Goal: Task Accomplishment & Management: Use online tool/utility

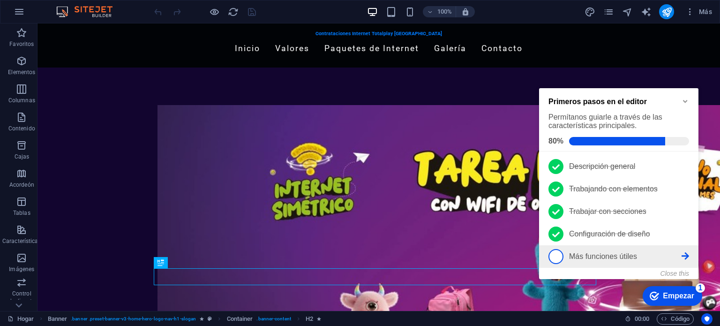
click at [549, 258] on span "5" at bounding box center [555, 256] width 15 height 15
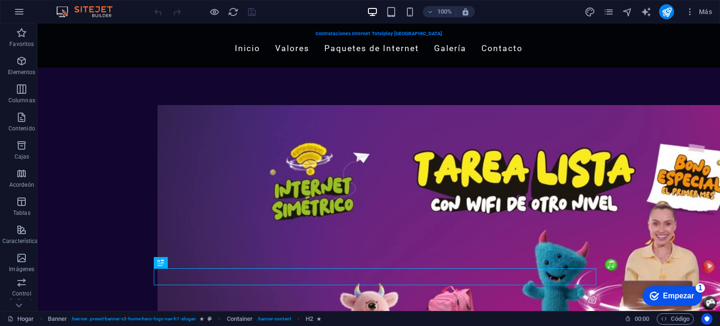
click at [670, 296] on font "Empezar" at bounding box center [677, 295] width 31 height 8
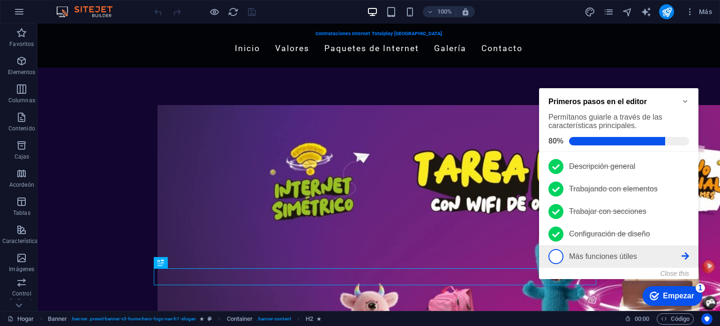
click at [675, 253] on p "Más funciones útiles - incompleto" at bounding box center [625, 256] width 112 height 8
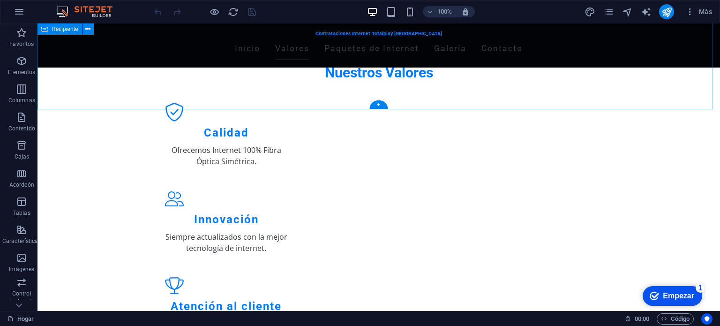
scroll to position [490, 0]
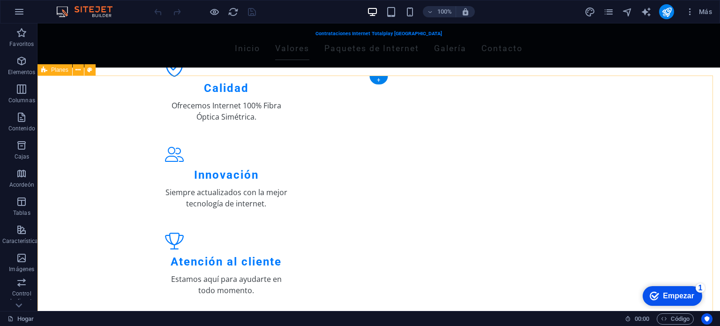
drag, startPoint x: 98, startPoint y: 94, endPoint x: 101, endPoint y: 112, distance: 18.1
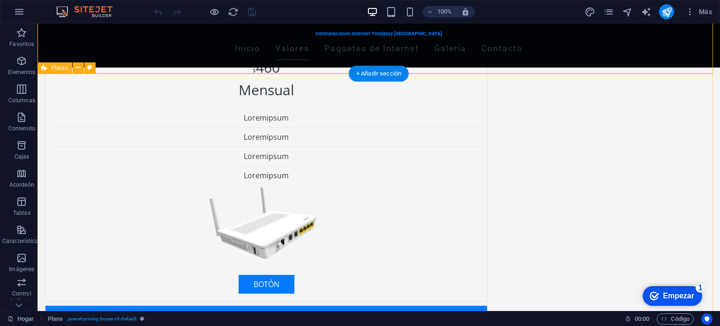
scroll to position [847, 0]
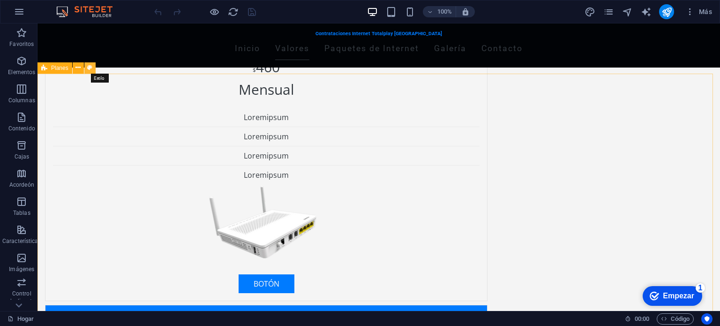
select select "rem"
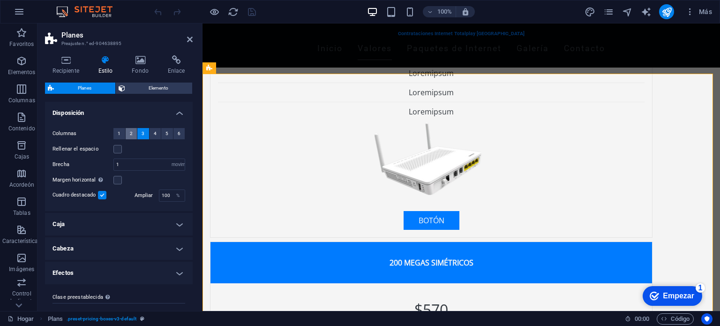
click at [131, 134] on font "2" at bounding box center [131, 133] width 3 height 5
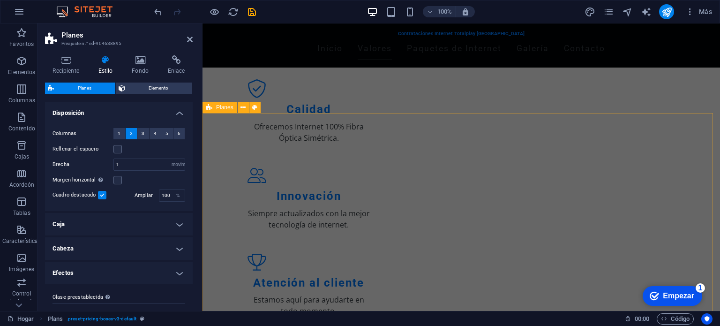
scroll to position [454, 0]
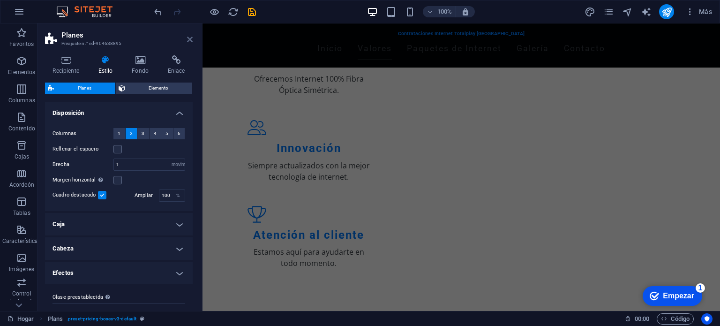
click at [190, 41] on icon at bounding box center [190, 39] width 6 height 7
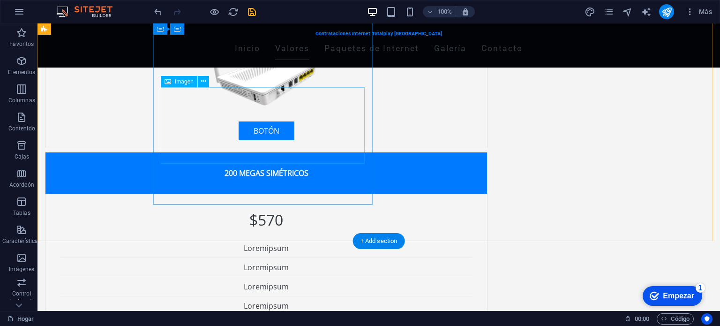
scroll to position [950, 0]
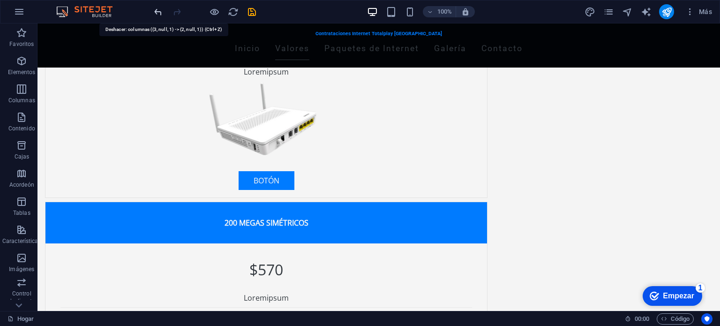
click at [160, 13] on icon "deshacer" at bounding box center [228, 47] width 441 height 253
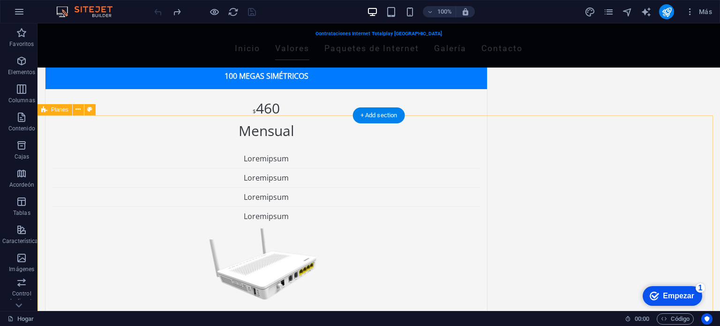
scroll to position [803, 0]
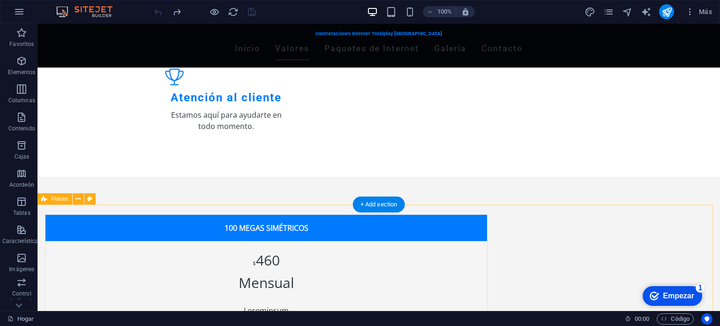
scroll to position [716, 0]
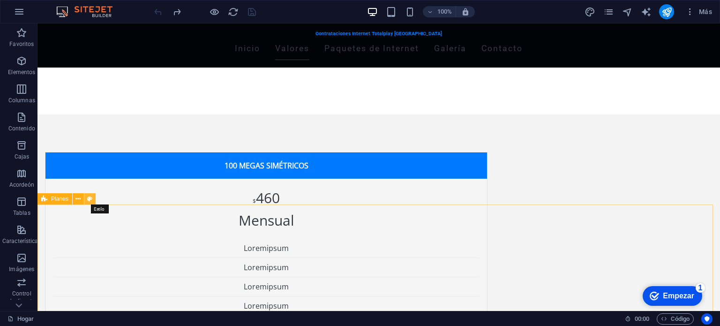
select select "rem"
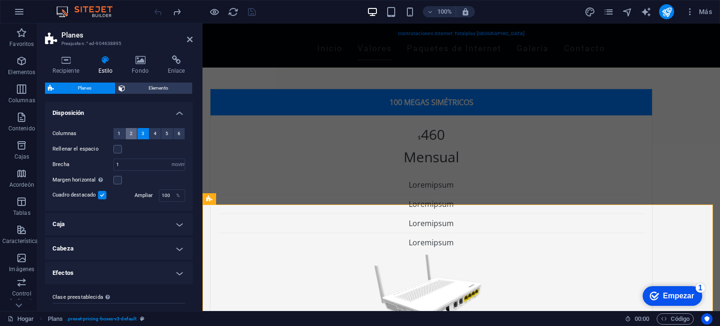
click at [131, 134] on font "2" at bounding box center [131, 133] width 3 height 5
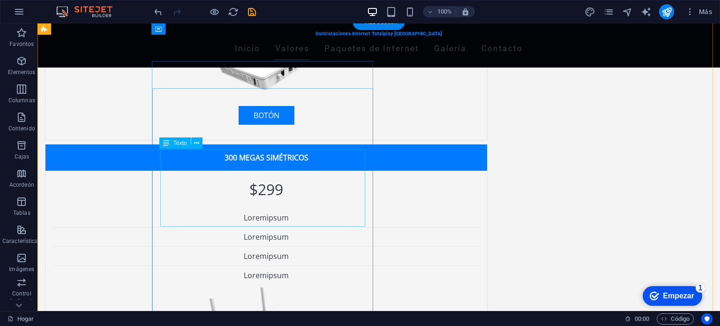
scroll to position [1169, 0]
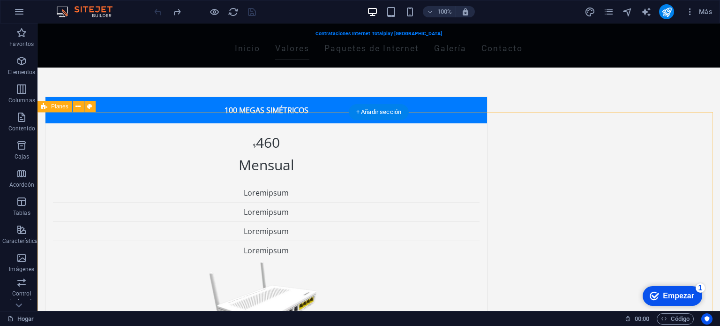
scroll to position [809, 0]
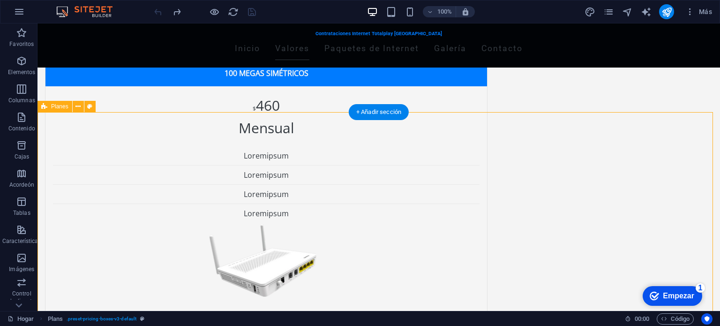
drag, startPoint x: 59, startPoint y: 116, endPoint x: 159, endPoint y: 126, distance: 100.3
drag, startPoint x: 112, startPoint y: 171, endPoint x: 335, endPoint y: 134, distance: 225.9
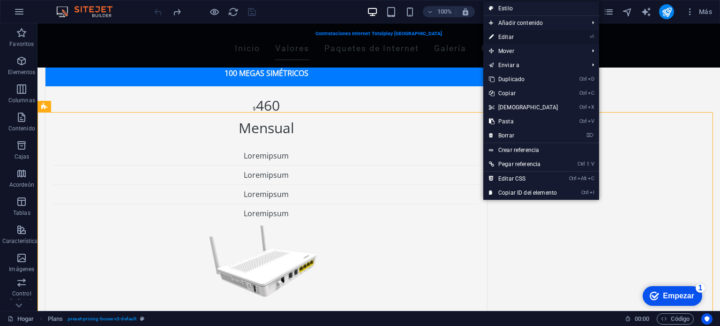
click at [508, 35] on font "Editar" at bounding box center [505, 37] width 15 height 7
select select "rem"
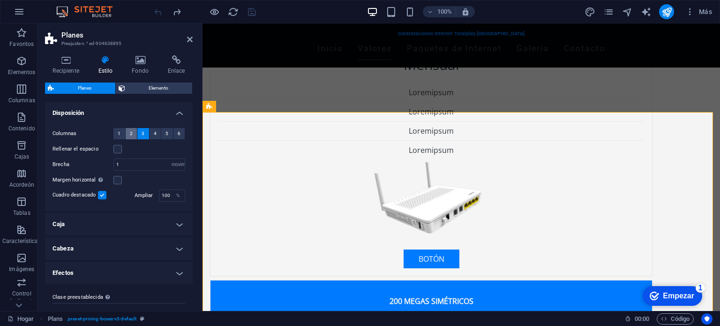
click at [135, 129] on button "2" at bounding box center [132, 133] width 12 height 11
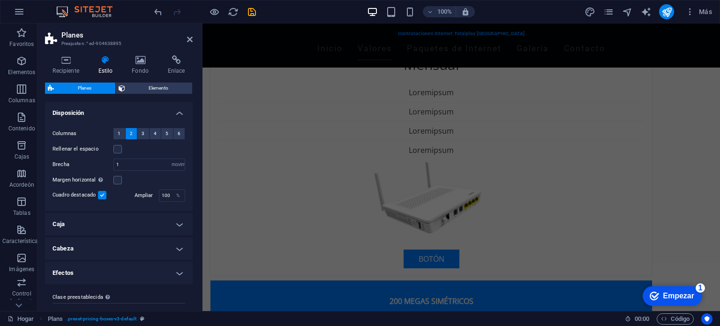
scroll to position [811, 0]
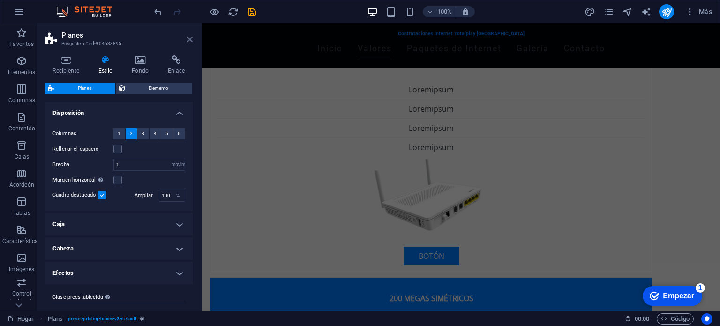
click at [191, 41] on header "Planes Preajuste n.° ed-904638895" at bounding box center [119, 35] width 148 height 24
click at [191, 41] on icon at bounding box center [190, 39] width 6 height 7
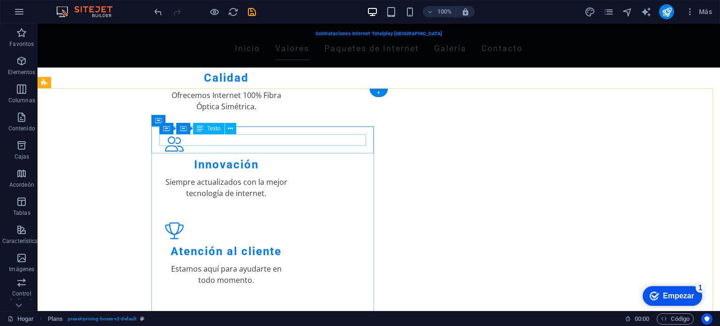
scroll to position [477, 0]
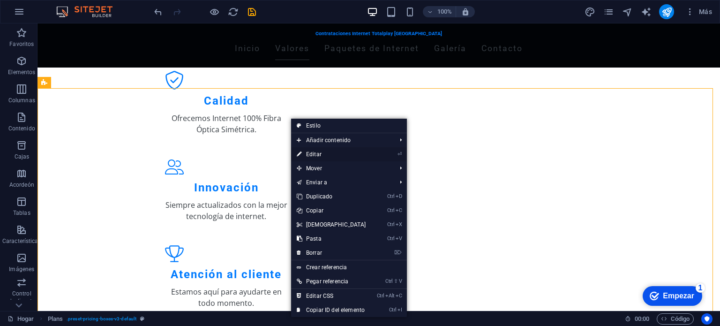
click at [321, 157] on link "⏎ Editar" at bounding box center [331, 154] width 81 height 14
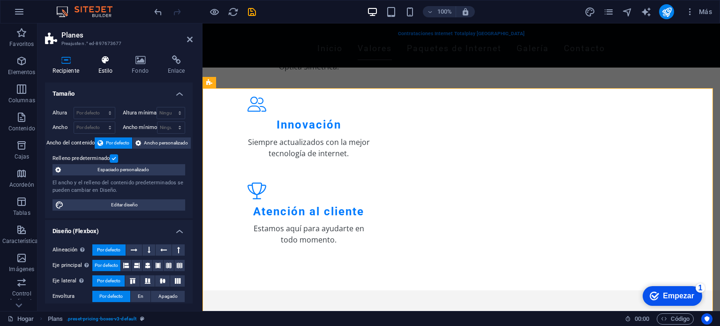
click at [109, 68] on font "Estilo" at bounding box center [105, 70] width 15 height 7
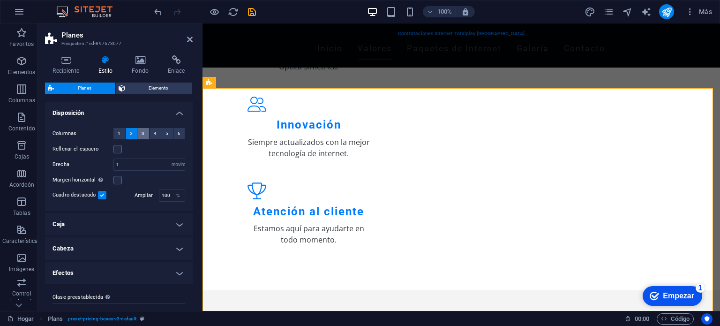
click at [141, 133] on font "3" at bounding box center [142, 133] width 3 height 5
click at [190, 40] on icon at bounding box center [190, 39] width 6 height 7
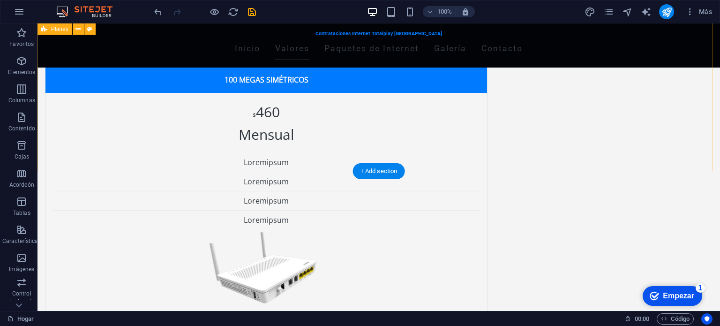
scroll to position [750, 0]
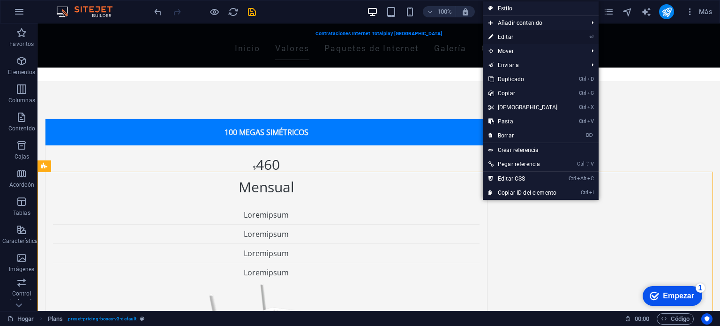
click at [507, 37] on font "Editar" at bounding box center [505, 37] width 15 height 7
select select "rem"
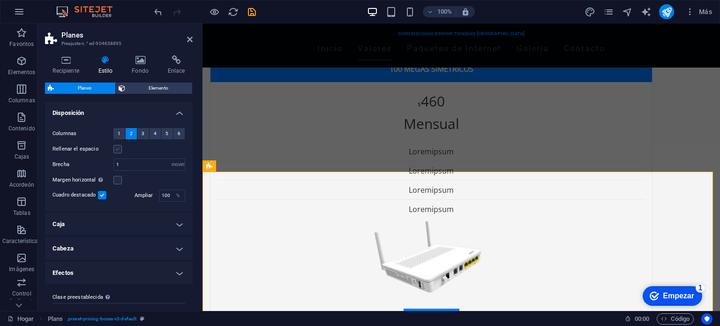
click at [116, 149] on label at bounding box center [117, 149] width 8 height 8
click at [0, 0] on input "Rellenar el espacio" at bounding box center [0, 0] width 0 height 0
click at [130, 133] on font "2" at bounding box center [131, 133] width 3 height 5
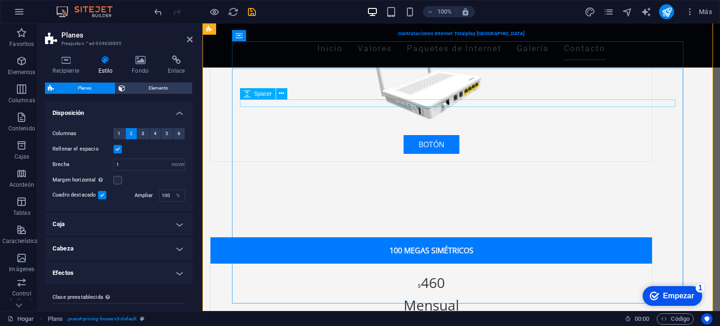
scroll to position [1480, 0]
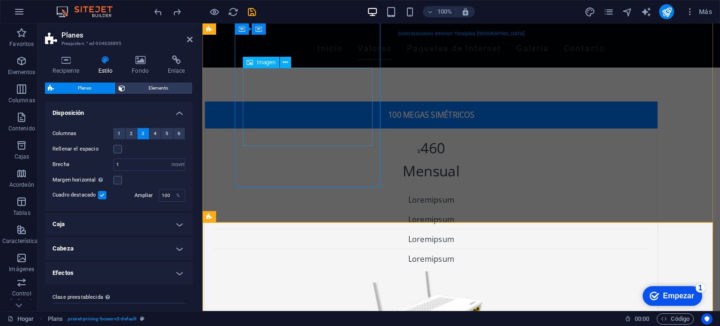
scroll to position [699, 0]
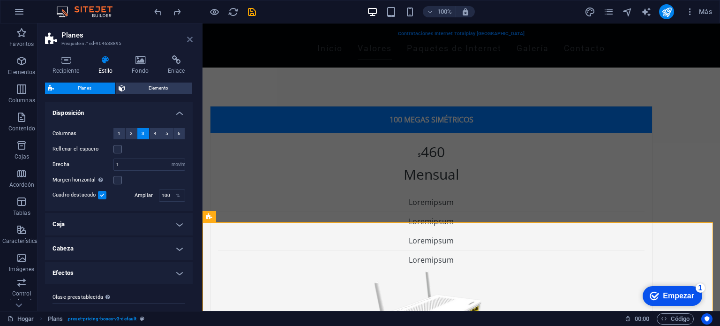
click at [189, 40] on icon at bounding box center [190, 39] width 6 height 7
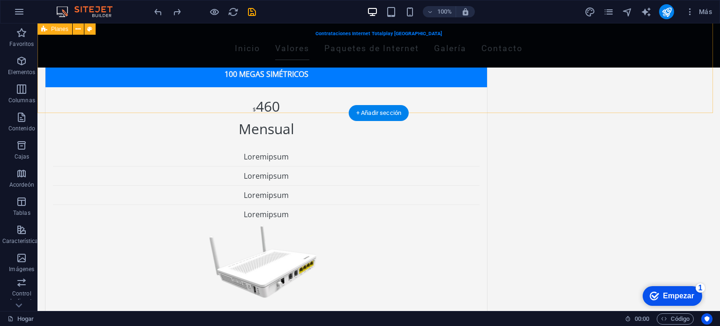
scroll to position [814, 0]
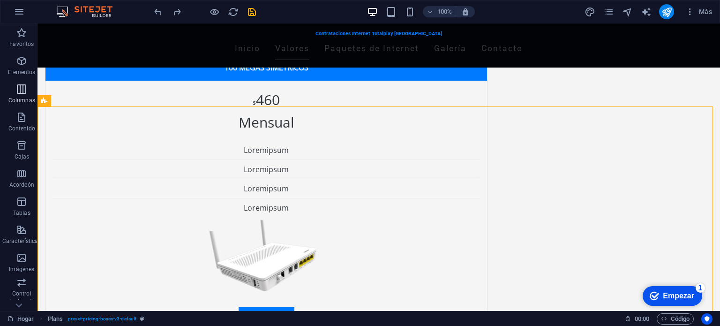
click at [15, 98] on font "Columnas" at bounding box center [21, 100] width 27 height 7
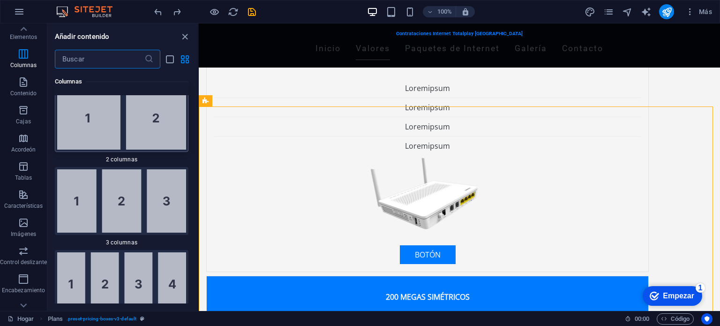
scroll to position [611, 0]
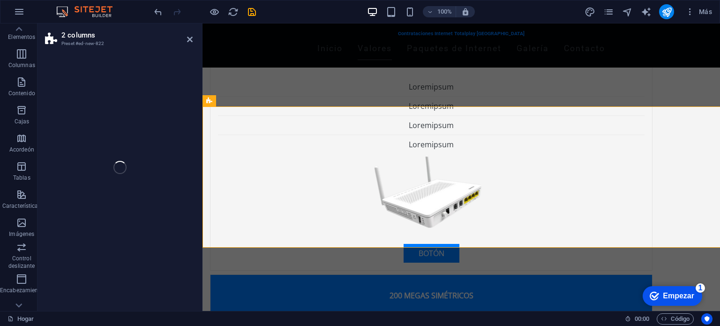
select select "rem"
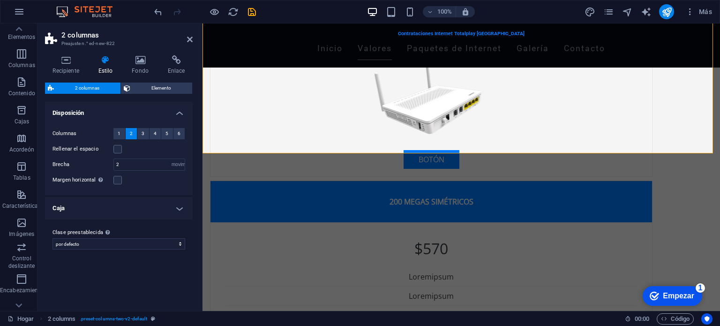
scroll to position [908, 0]
click at [190, 39] on icon at bounding box center [190, 39] width 6 height 7
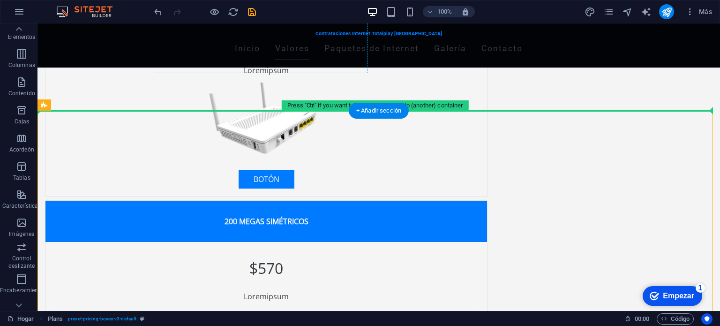
scroll to position [950, 0]
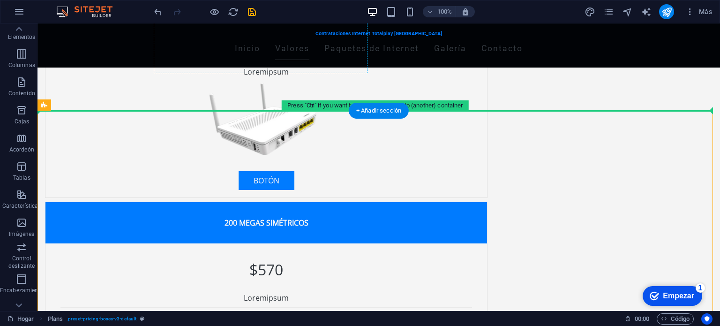
drag, startPoint x: 295, startPoint y: 246, endPoint x: 296, endPoint y: 65, distance: 180.9
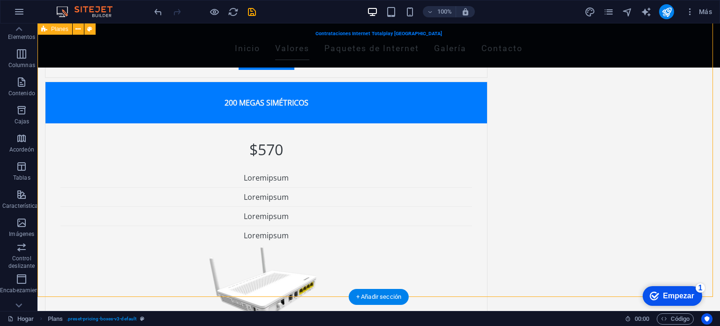
scroll to position [1124, 0]
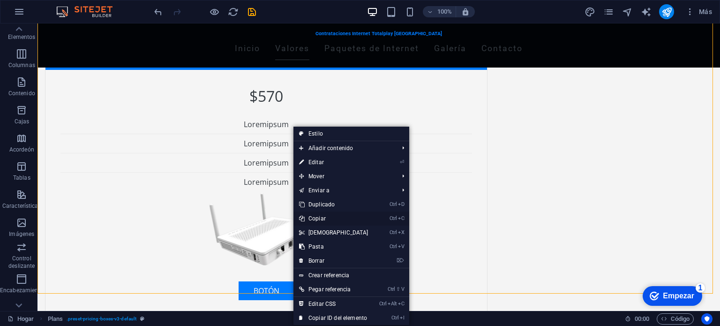
click at [324, 216] on font "Copiar" at bounding box center [316, 218] width 17 height 7
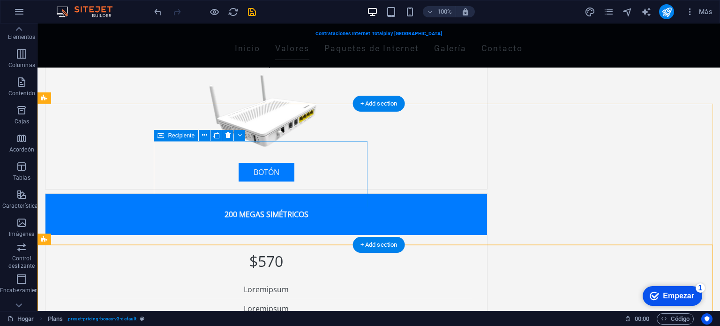
scroll to position [817, 0]
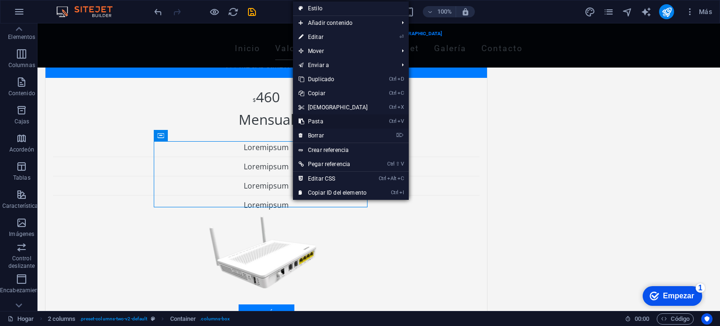
click at [317, 121] on font "Pasta" at bounding box center [315, 121] width 15 height 7
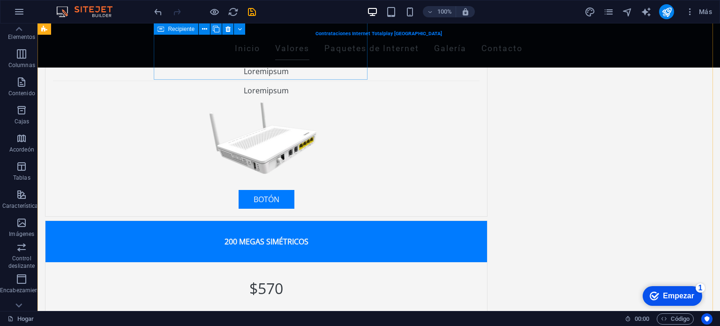
scroll to position [945, 0]
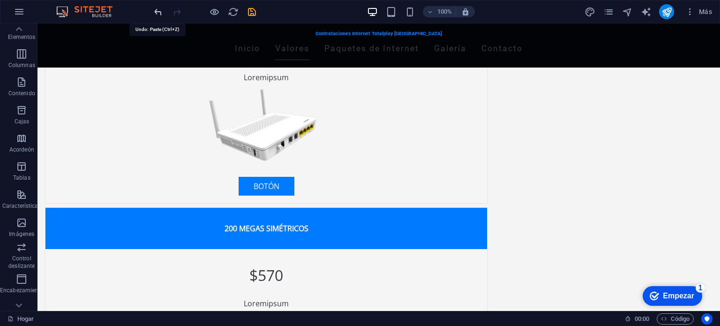
click at [158, 13] on icon "deshacer" at bounding box center [228, 53] width 441 height 253
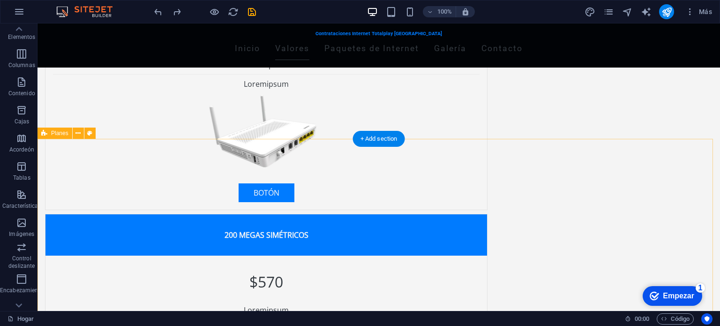
scroll to position [923, 0]
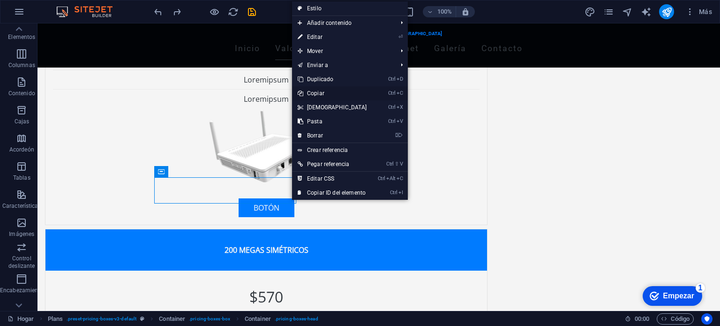
click at [319, 90] on font "Copiar" at bounding box center [315, 93] width 17 height 7
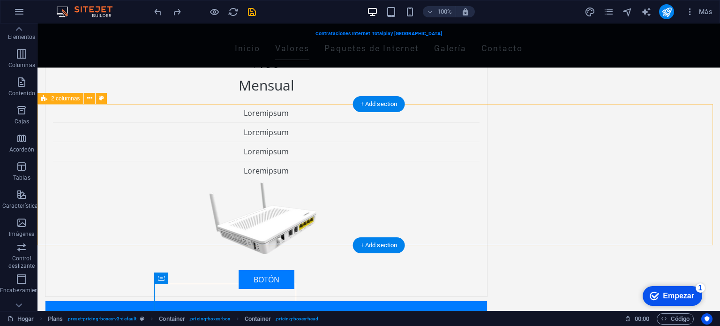
scroll to position [812, 0]
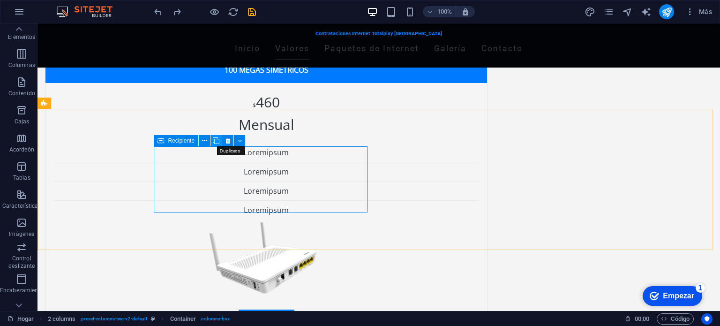
click at [218, 142] on icon at bounding box center [216, 141] width 7 height 10
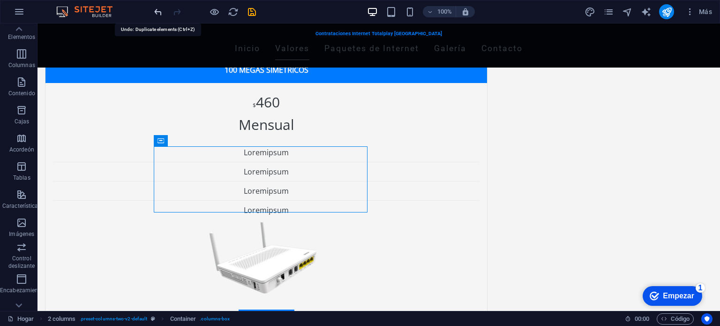
click at [157, 60] on icon "deshacer" at bounding box center [228, 186] width 441 height 253
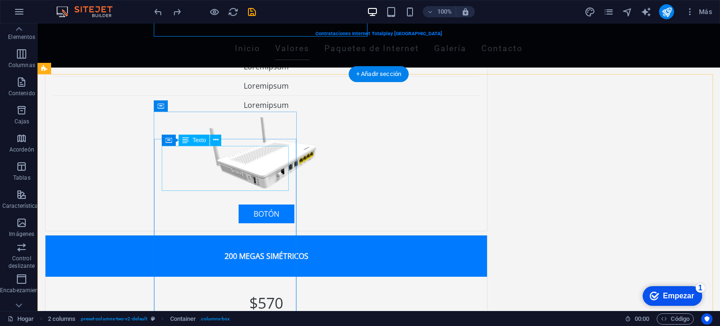
scroll to position [988, 0]
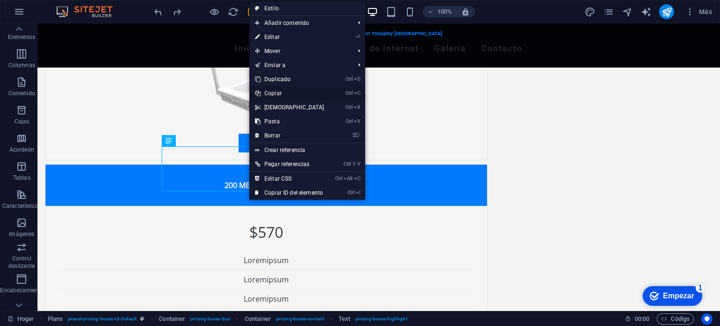
click at [277, 95] on font "Copiar" at bounding box center [272, 93] width 17 height 7
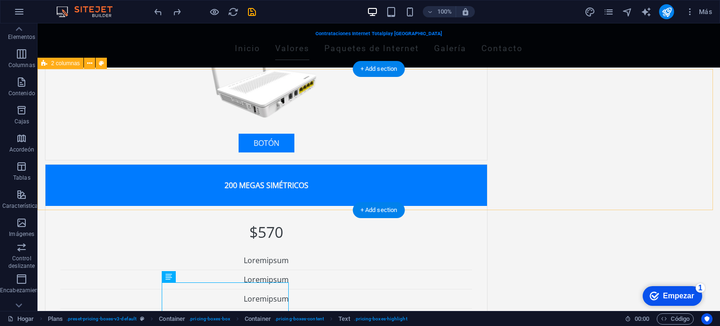
scroll to position [851, 0]
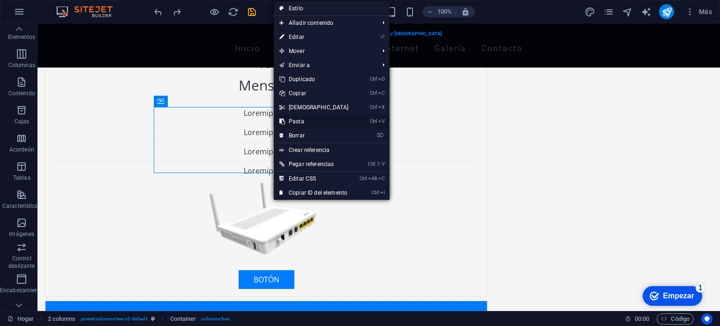
click at [298, 120] on font "Pasta" at bounding box center [296, 121] width 15 height 7
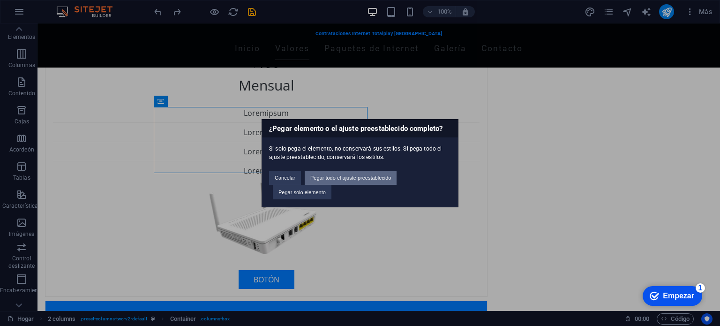
click at [327, 176] on font "Pegar todo el ajuste preestablecido" at bounding box center [350, 178] width 81 height 6
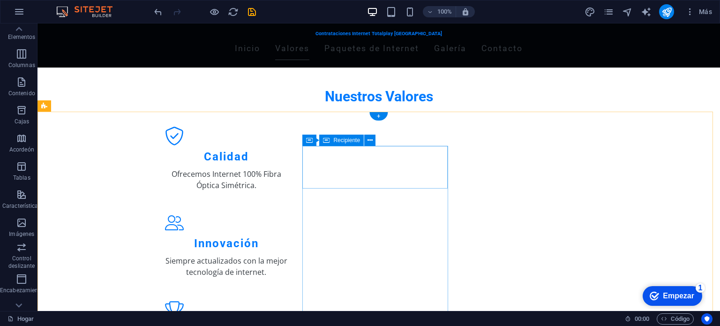
scroll to position [454, 0]
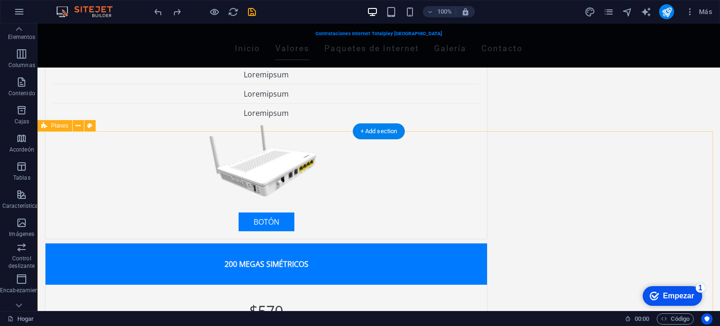
scroll to position [933, 0]
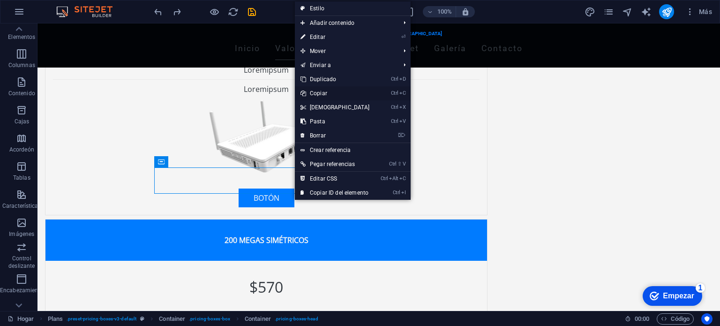
click at [320, 91] on font "Copiar" at bounding box center [318, 93] width 17 height 7
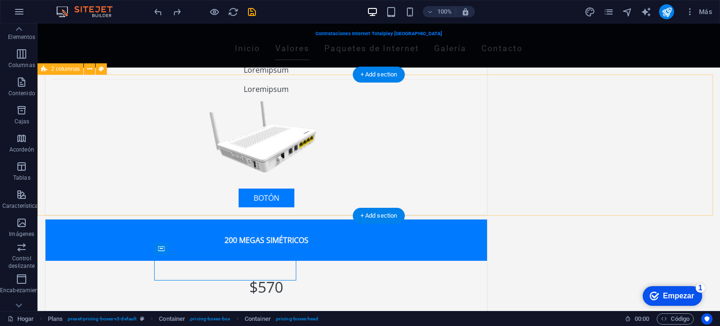
scroll to position [846, 0]
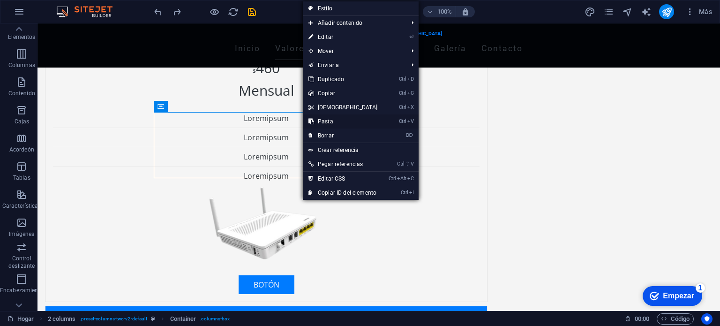
click at [326, 116] on link "Ctrl V Pasta" at bounding box center [343, 121] width 81 height 14
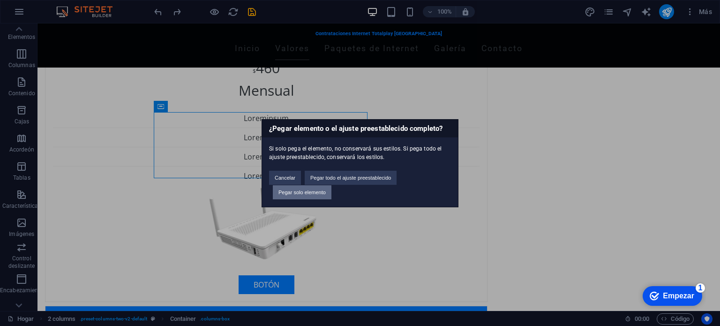
click at [317, 196] on button "Pegar solo elemento" at bounding box center [302, 192] width 59 height 14
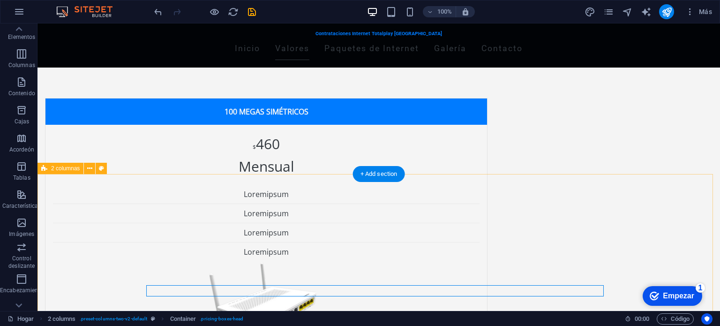
scroll to position [747, 0]
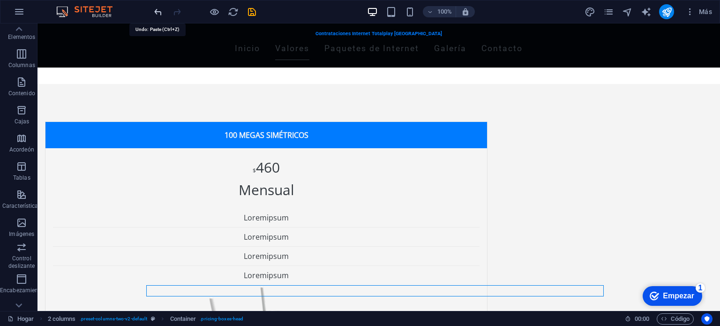
click at [159, 125] on icon "deshacer" at bounding box center [228, 251] width 441 height 253
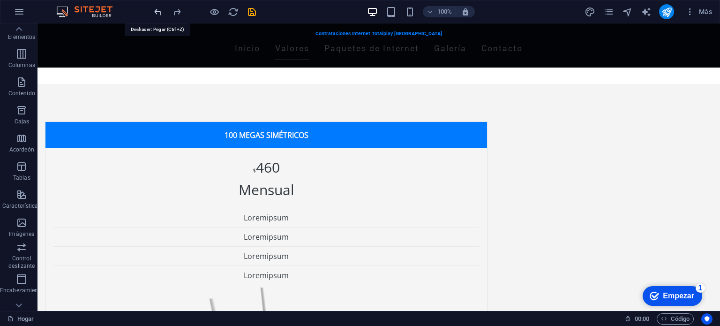
click at [159, 125] on icon "deshacer" at bounding box center [228, 251] width 441 height 253
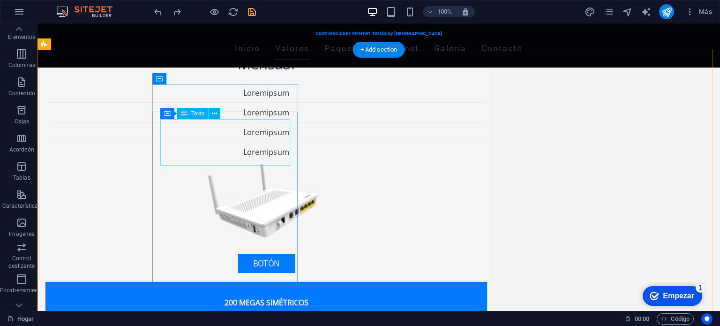
scroll to position [871, 0]
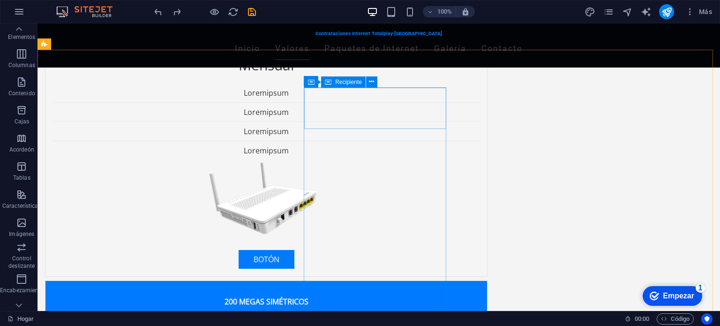
click at [341, 80] on font "Recipiente" at bounding box center [348, 82] width 27 height 7
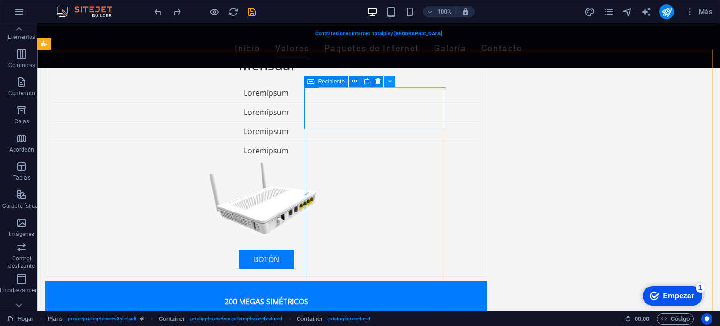
click at [390, 81] on icon at bounding box center [389, 81] width 4 height 10
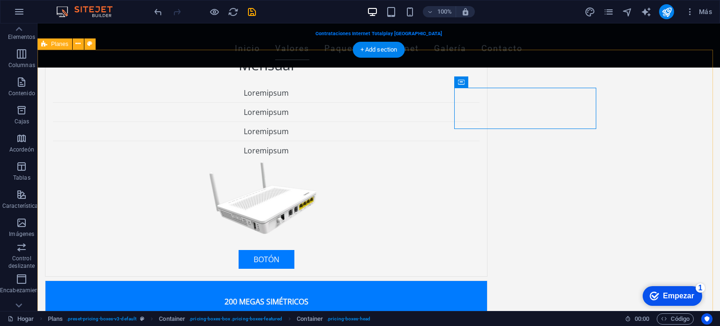
select select "rem"
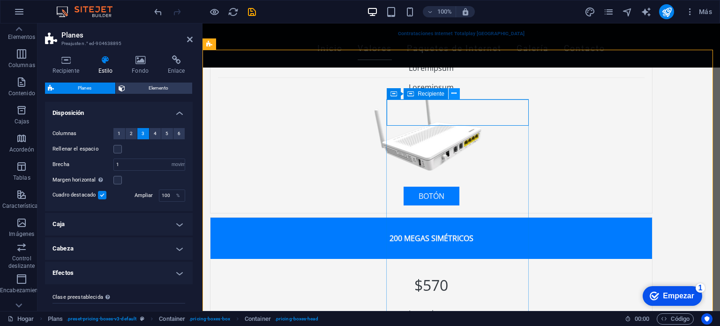
click at [454, 90] on icon at bounding box center [453, 94] width 5 height 10
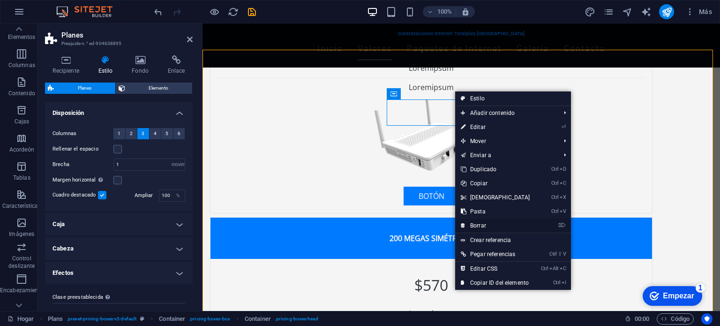
click at [482, 224] on font "Borrar" at bounding box center [478, 225] width 16 height 7
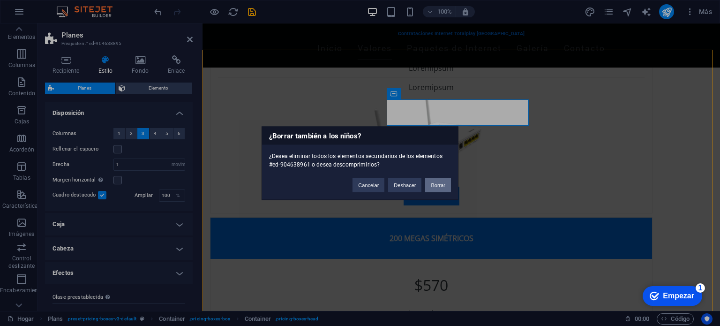
click at [434, 185] on font "Borrar" at bounding box center [438, 185] width 15 height 6
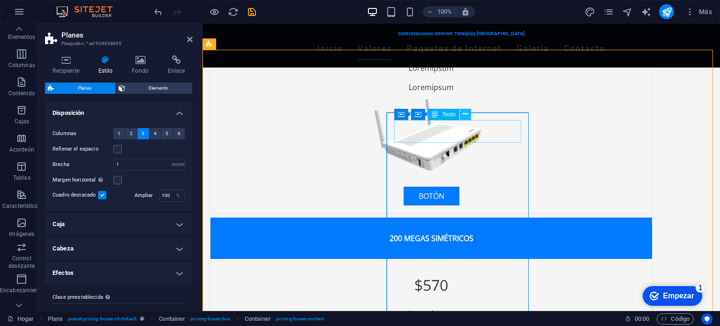
click at [466, 111] on icon at bounding box center [464, 114] width 5 height 10
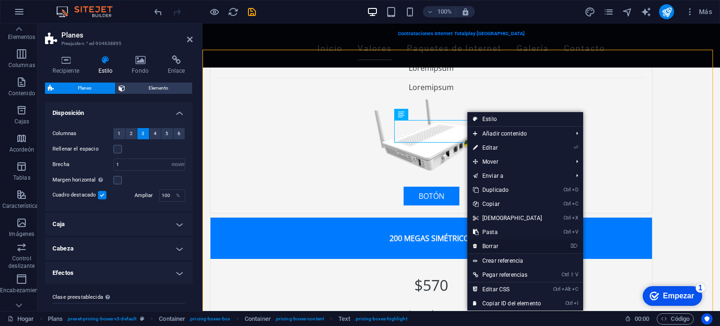
click at [492, 246] on font "Borrar" at bounding box center [490, 246] width 16 height 7
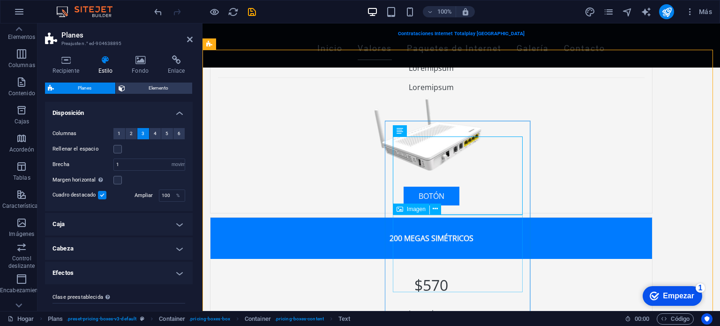
click at [437, 209] on icon at bounding box center [436, 209] width 5 height 10
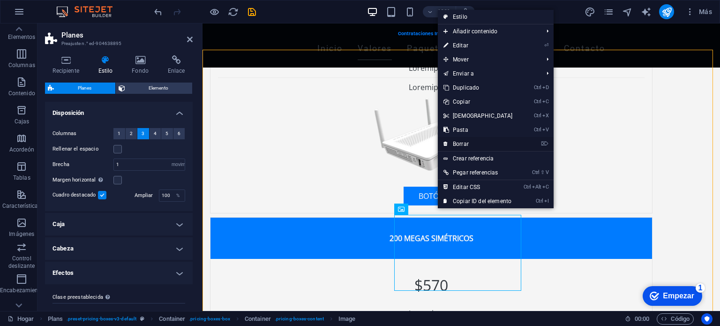
click at [461, 142] on font "Borrar" at bounding box center [461, 144] width 16 height 7
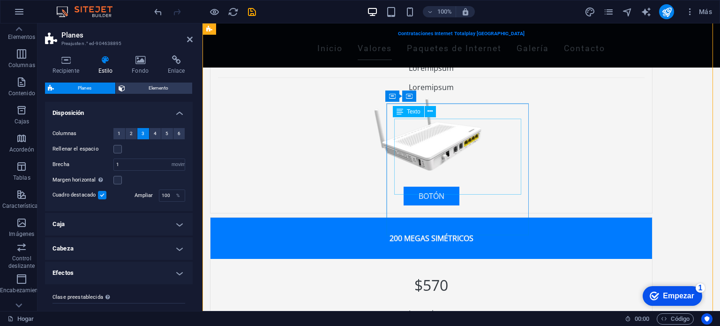
scroll to position [930, 0]
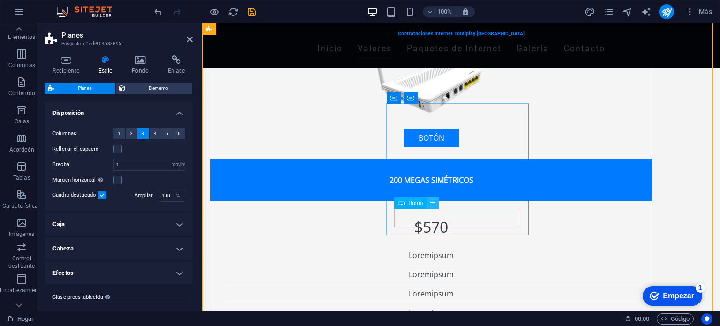
click at [432, 203] on icon at bounding box center [432, 203] width 5 height 10
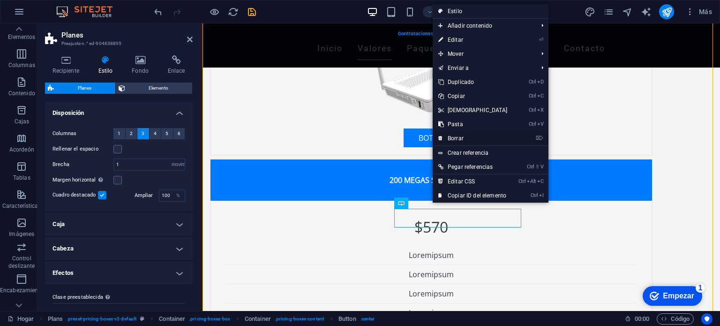
click at [455, 141] on font "Borrar" at bounding box center [455, 138] width 16 height 7
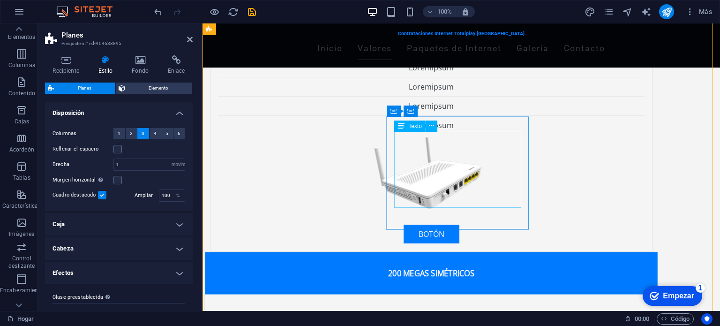
scroll to position [937, 0]
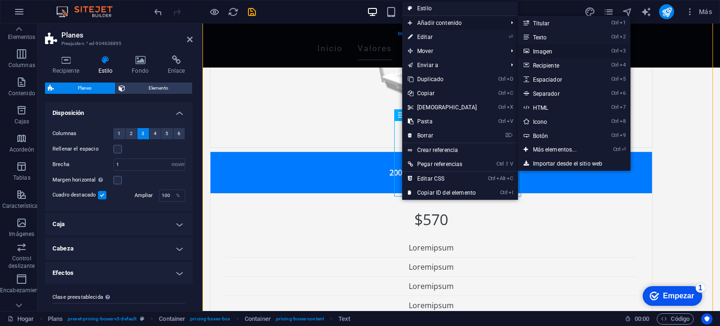
click at [538, 50] on font "Imagen" at bounding box center [543, 51] width 20 height 7
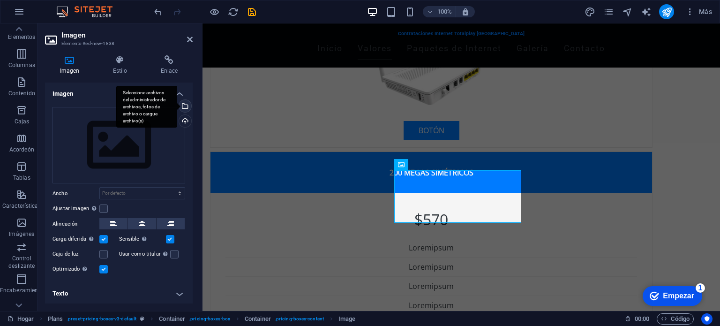
click at [184, 103] on div "Seleccione archivos del administrador de archivos, fotos de archivo o cargue ar…" at bounding box center [184, 107] width 14 height 14
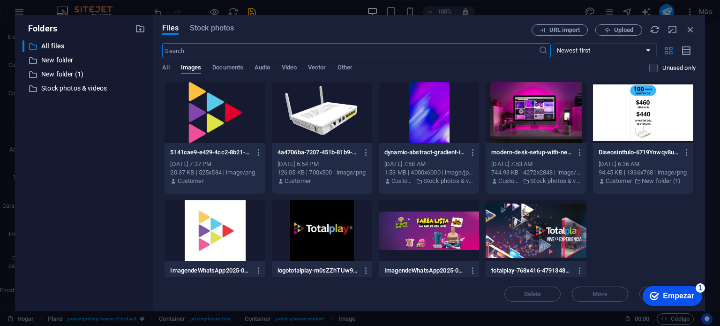
scroll to position [1131, 0]
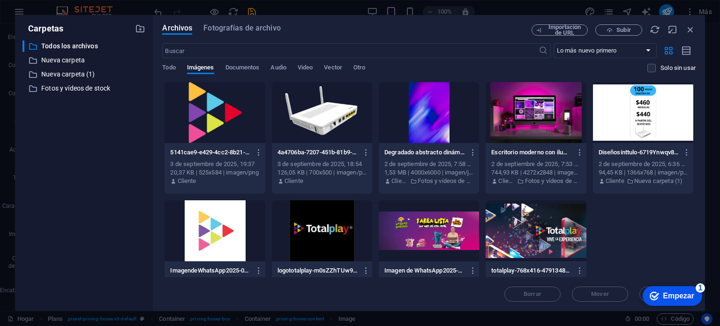
click at [221, 114] on div at bounding box center [214, 112] width 100 height 61
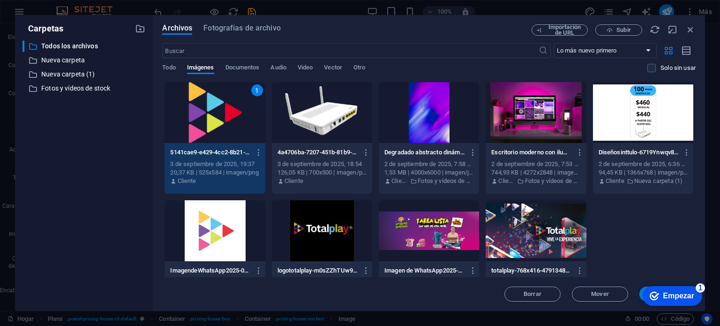
click at [205, 121] on div "1" at bounding box center [214, 112] width 100 height 61
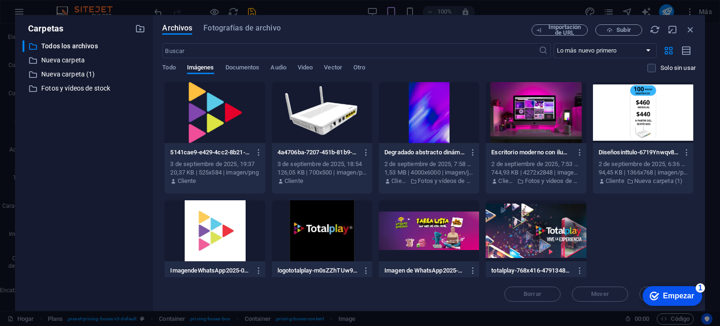
click at [205, 121] on div at bounding box center [214, 112] width 100 height 61
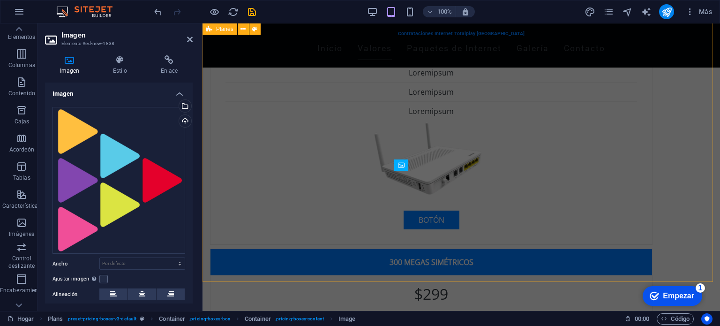
scroll to position [937, 0]
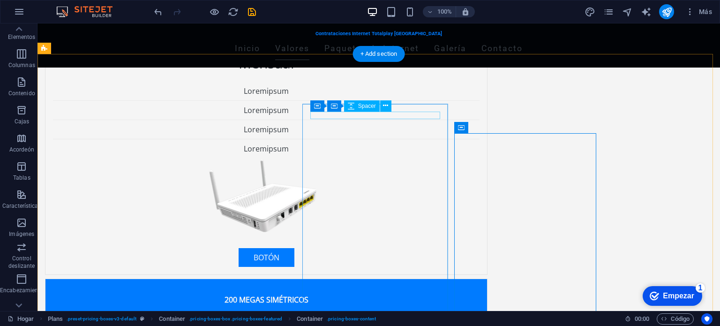
scroll to position [867, 0]
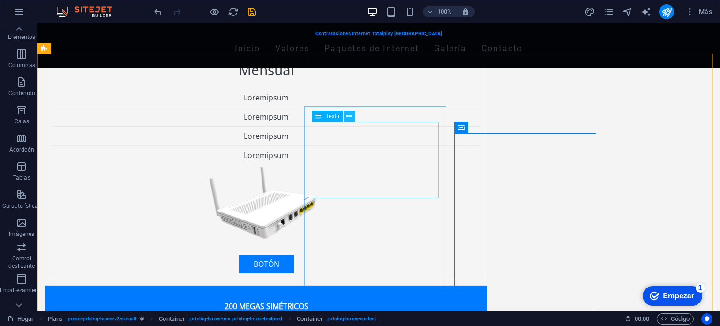
click at [349, 115] on icon at bounding box center [348, 117] width 5 height 10
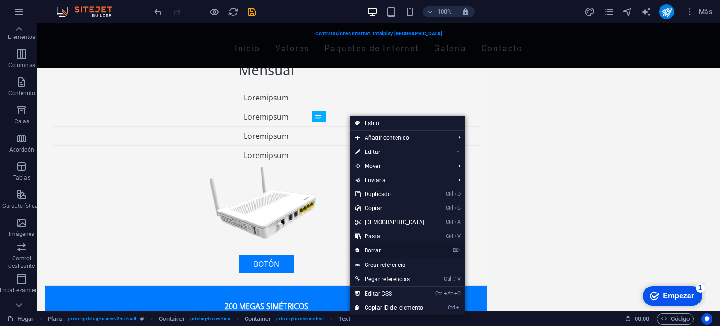
click at [379, 249] on font "Borrar" at bounding box center [373, 250] width 16 height 7
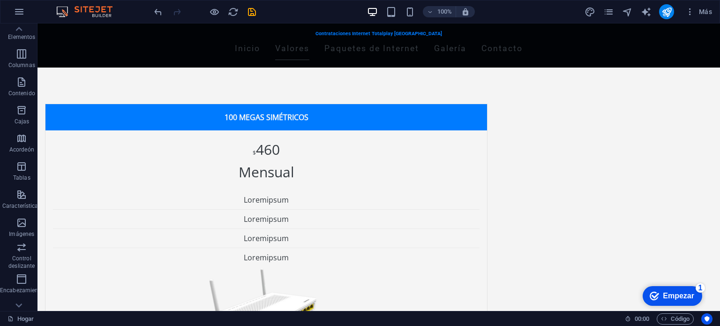
scroll to position [677, 0]
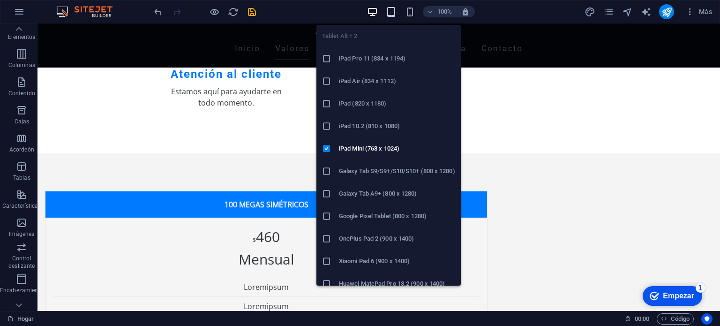
click at [242, 203] on icon "button" at bounding box center [230, 212] width 24 height 19
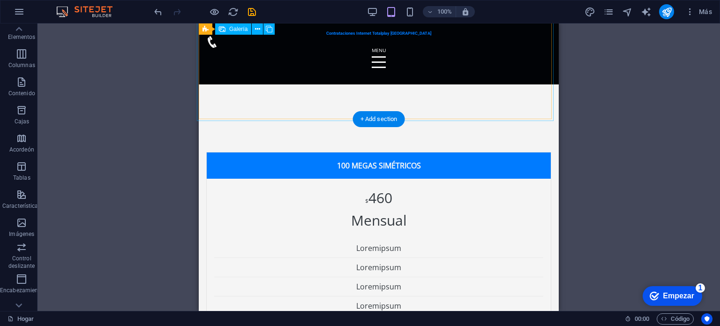
scroll to position [1407, 0]
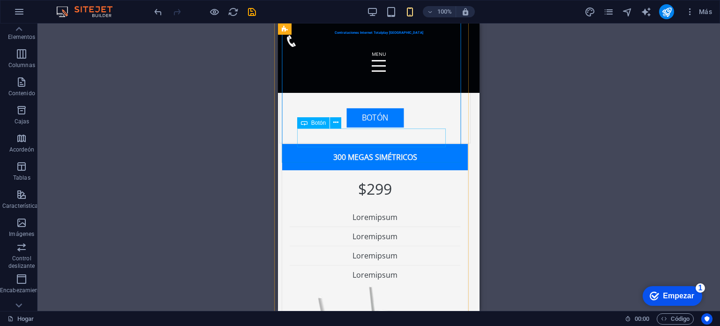
scroll to position [1062, 4]
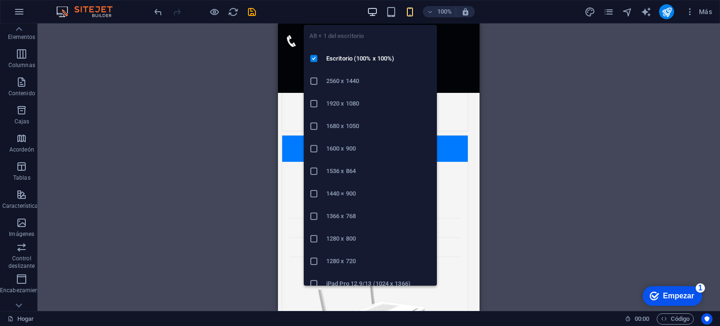
click at [372, 12] on icon "button" at bounding box center [372, 12] width 11 height 11
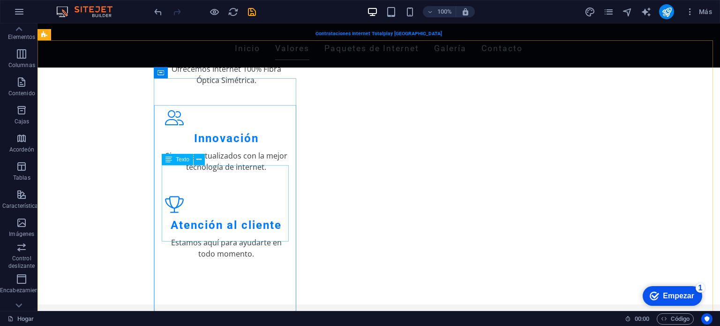
scroll to position [514, 0]
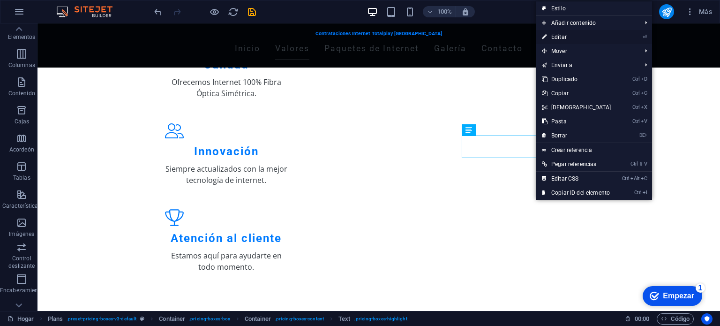
click at [563, 39] on font "Editar" at bounding box center [558, 37] width 15 height 7
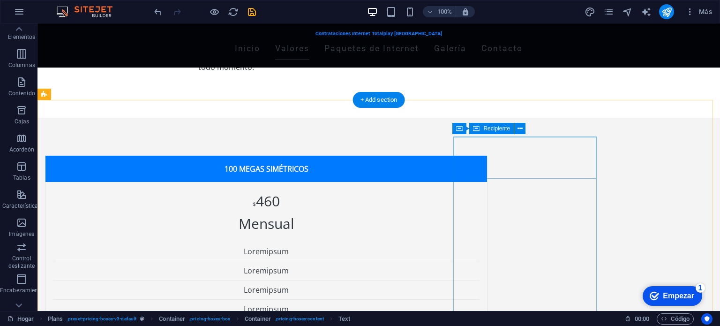
scroll to position [821, 0]
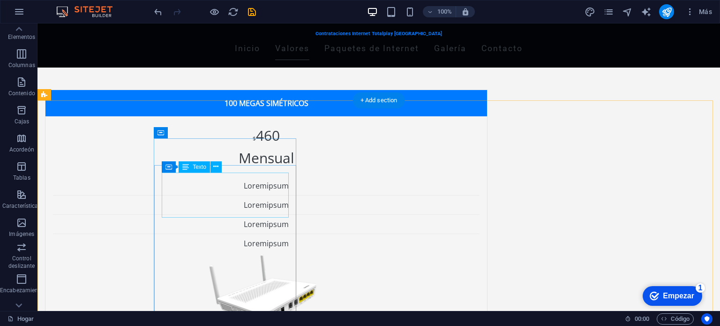
scroll to position [821, 0]
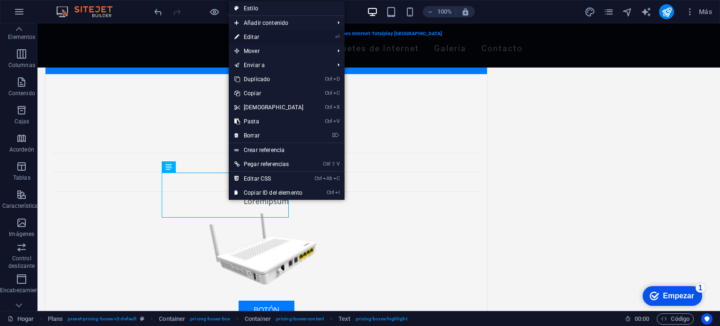
click at [257, 35] on font "Editar" at bounding box center [251, 37] width 15 height 7
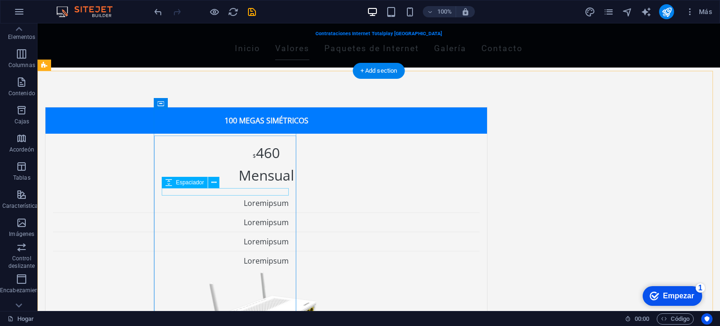
scroll to position [850, 0]
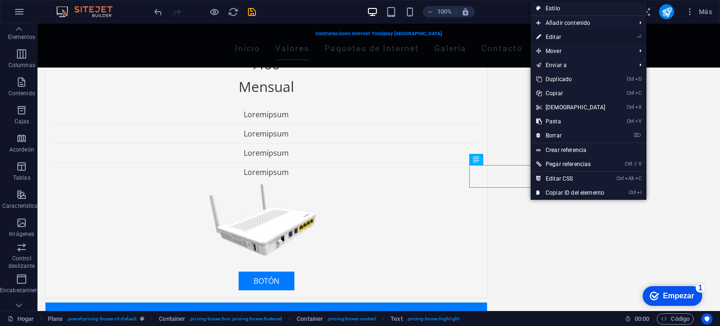
click at [558, 39] on font "Editar" at bounding box center [552, 37] width 15 height 7
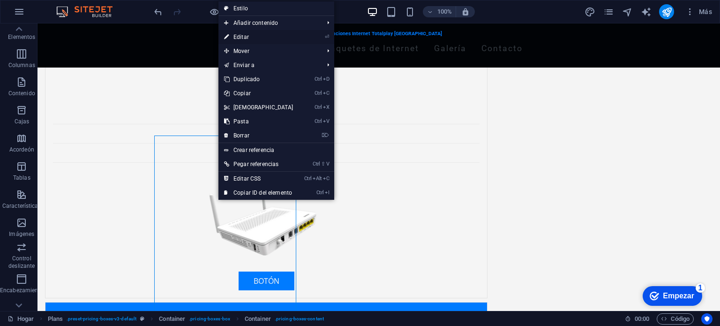
click at [248, 33] on link "⏎ Editar" at bounding box center [258, 37] width 81 height 14
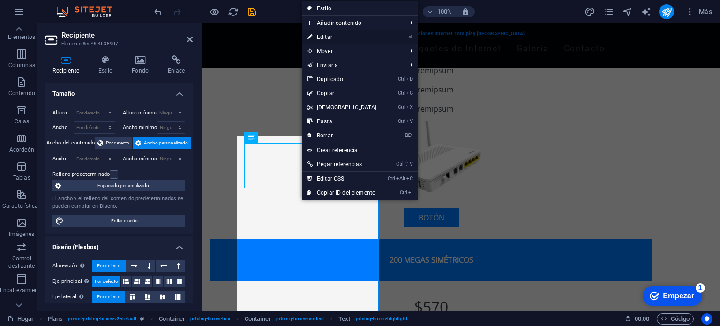
click at [322, 36] on font "Editar" at bounding box center [324, 37] width 15 height 7
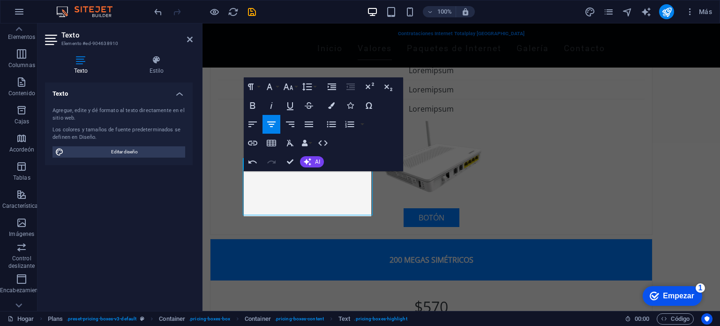
scroll to position [821, 0]
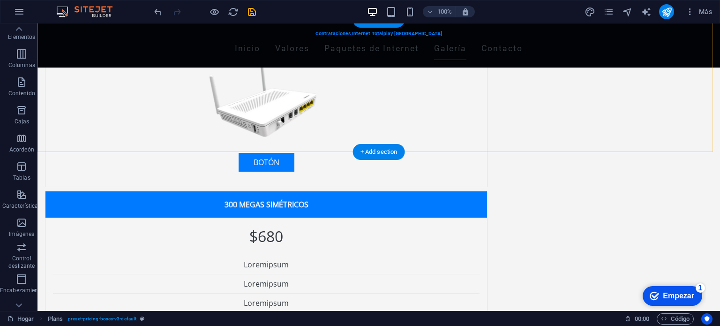
scroll to position [1256, 0]
